Goal: Find specific page/section: Find specific page/section

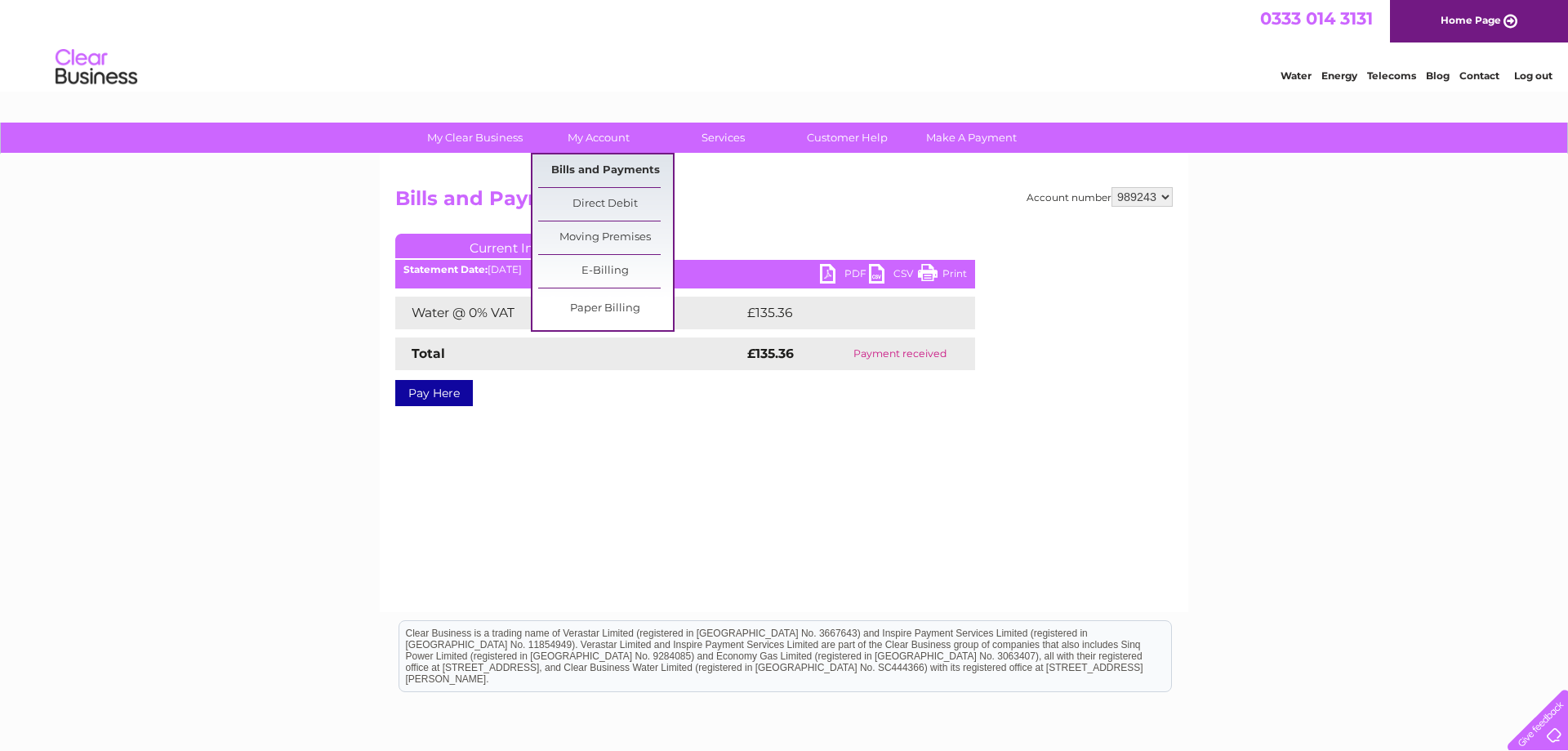
click at [596, 164] on link "Bills and Payments" at bounding box center [605, 170] width 135 height 33
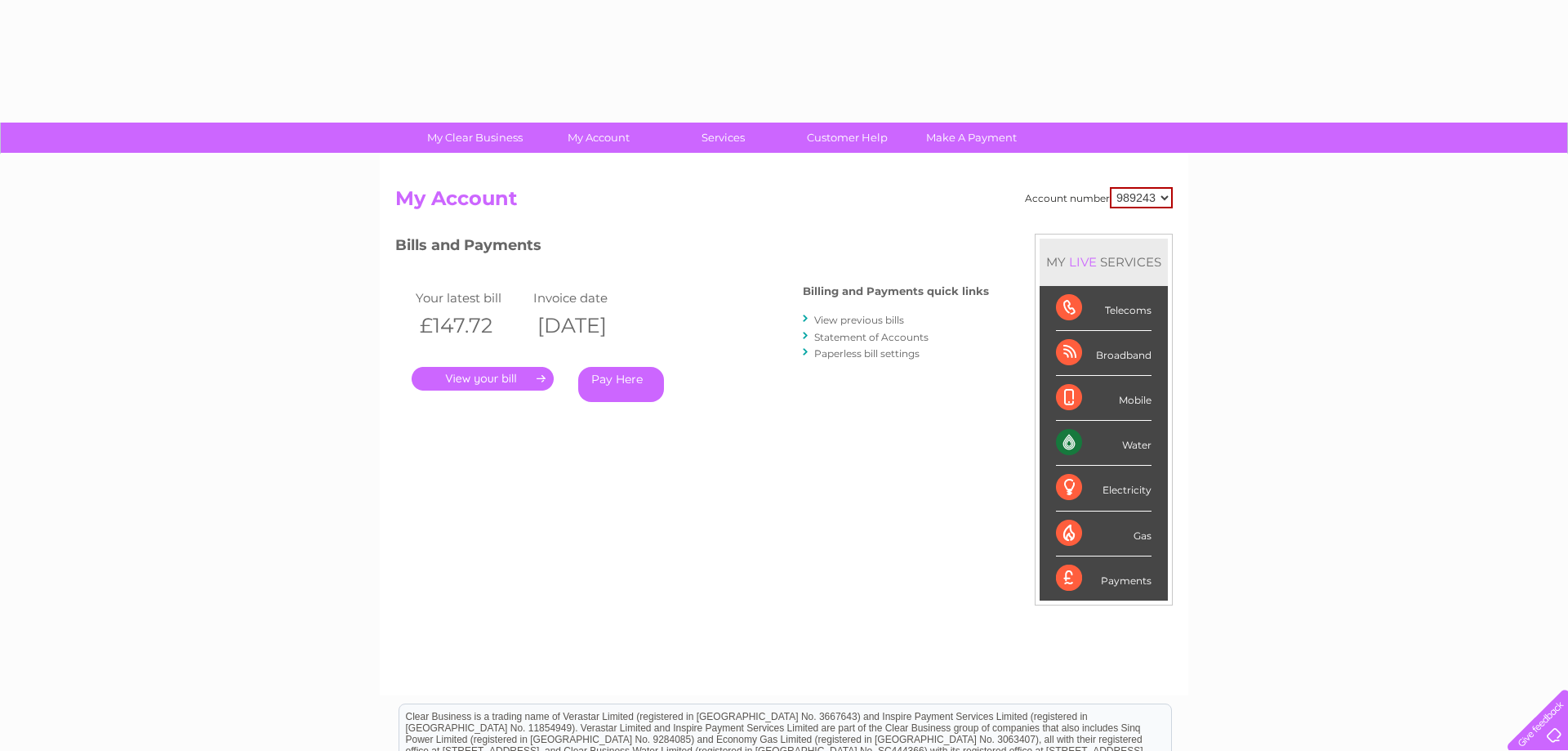
click at [826, 320] on link "View previous bills" at bounding box center [859, 319] width 90 height 13
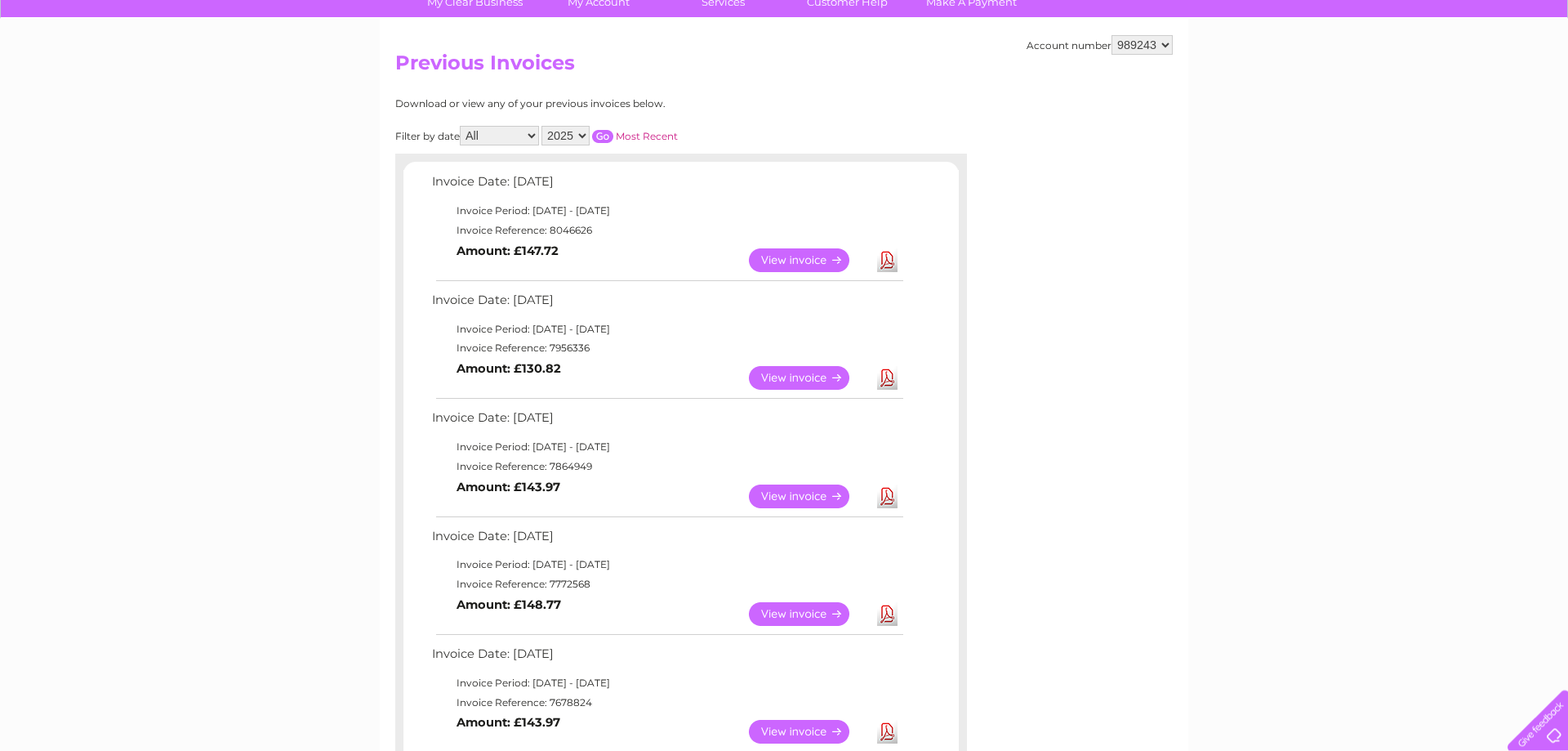
scroll to position [167, 0]
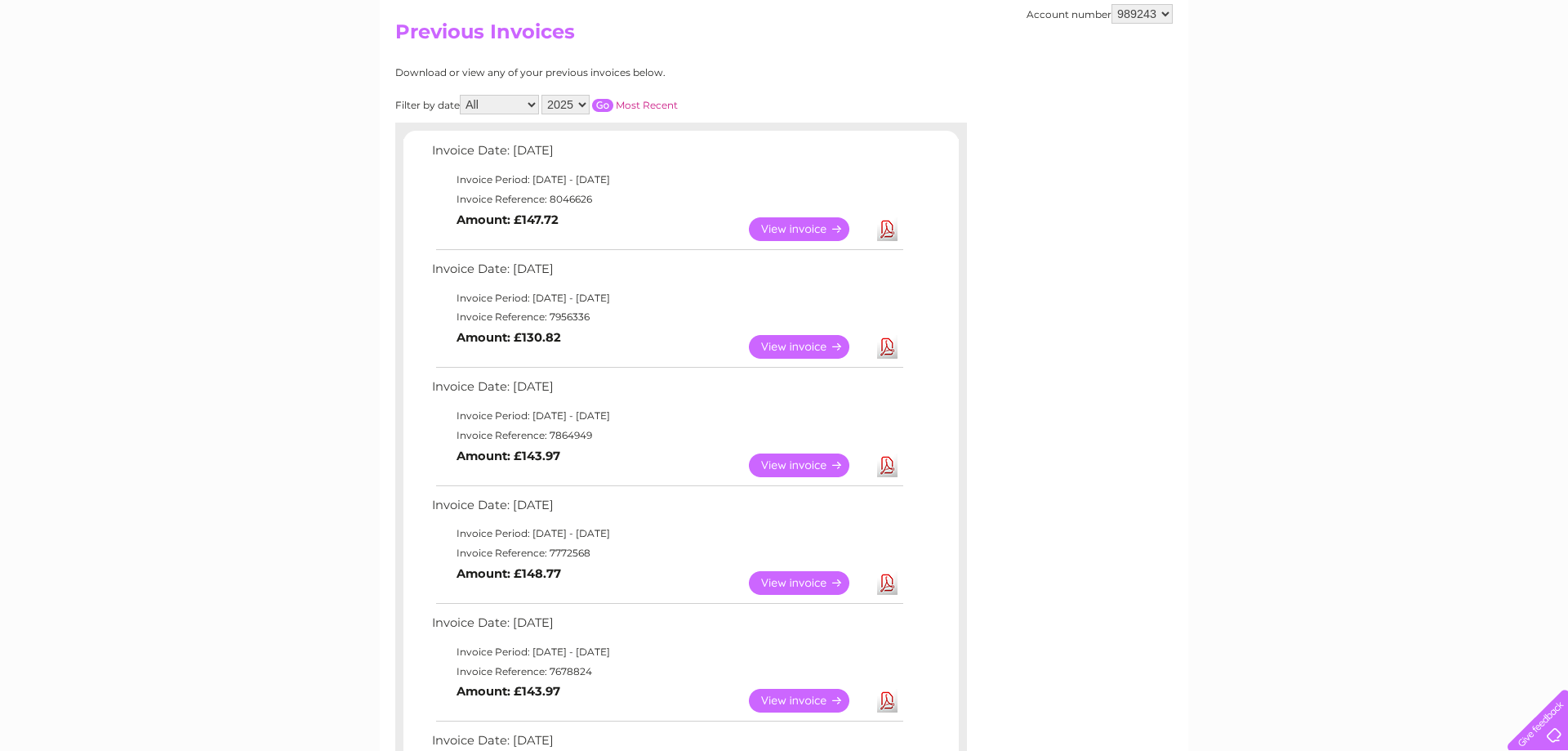
click at [801, 700] on link "View" at bounding box center [809, 701] width 120 height 23
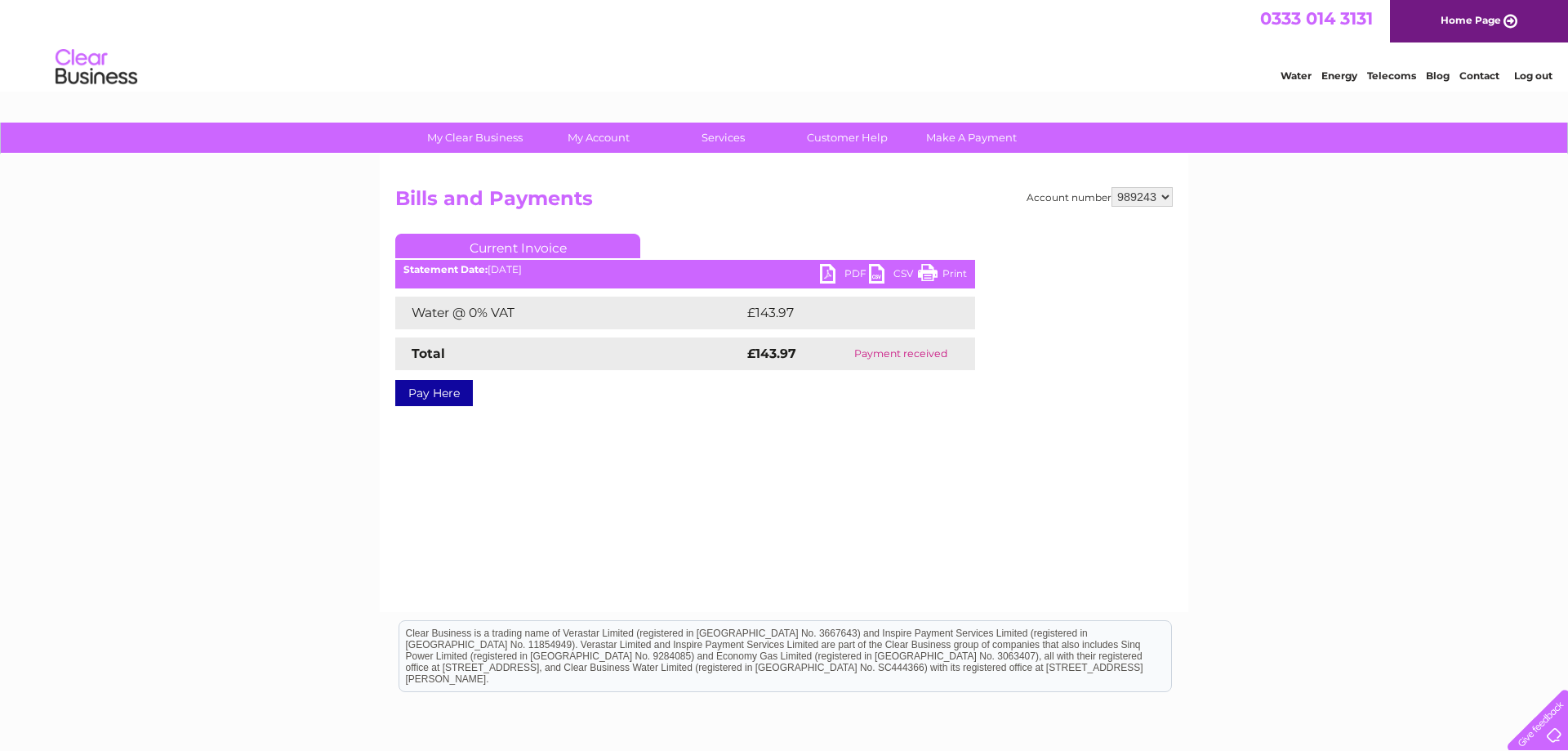
click at [838, 273] on link "PDF" at bounding box center [844, 276] width 49 height 23
